Goal: Information Seeking & Learning: Learn about a topic

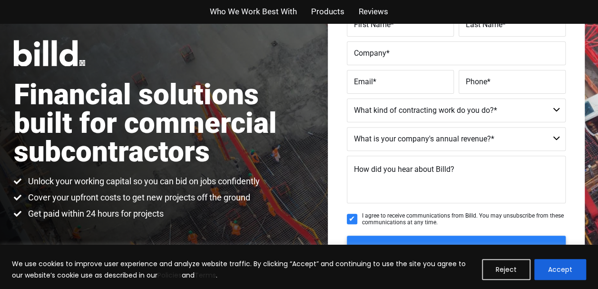
scroll to position [48, 0]
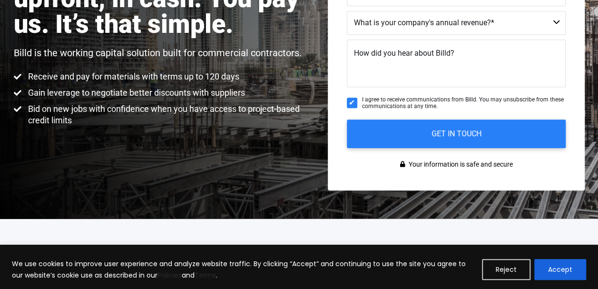
scroll to position [238, 0]
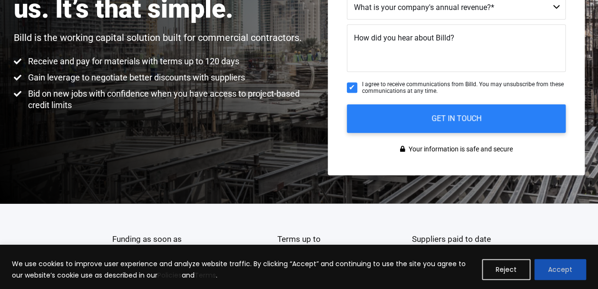
click at [556, 268] on button "Accept" at bounding box center [560, 269] width 52 height 21
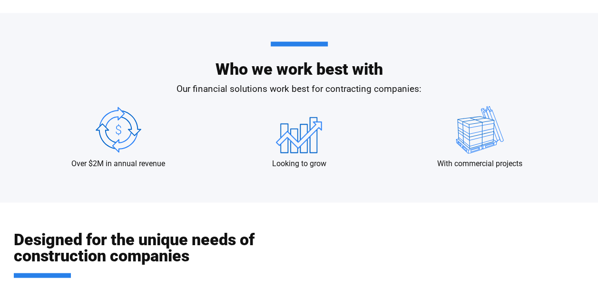
scroll to position [808, 0]
